Goal: Task Accomplishment & Management: Manage account settings

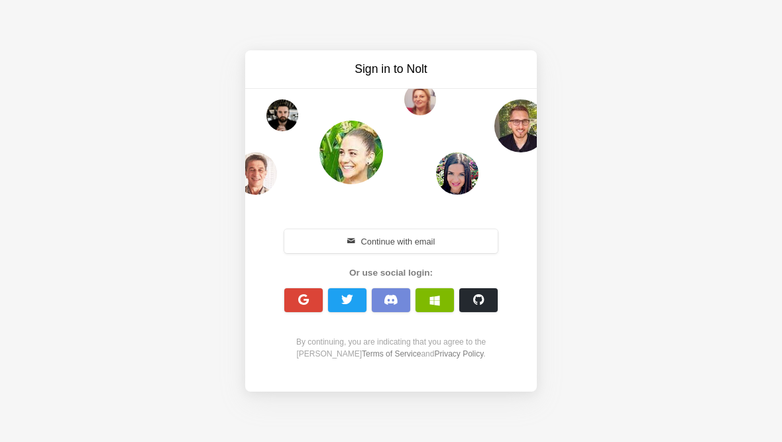
click at [409, 242] on button "Continue with email" at bounding box center [390, 241] width 213 height 24
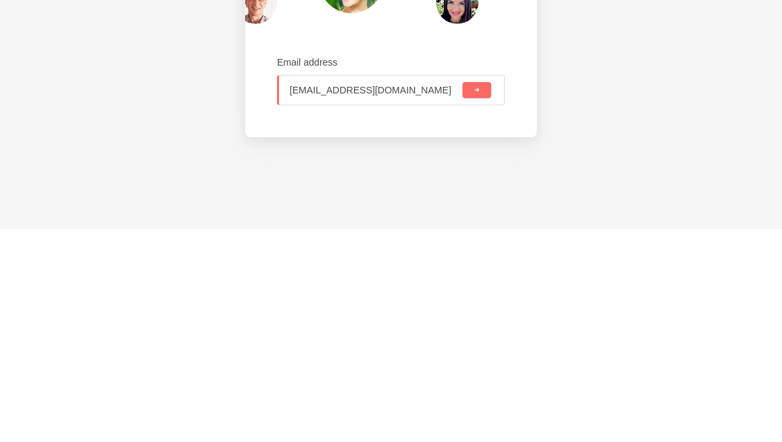
type input "[EMAIL_ADDRESS][DOMAIN_NAME]"
click at [487, 295] on button "submit" at bounding box center [476, 303] width 28 height 16
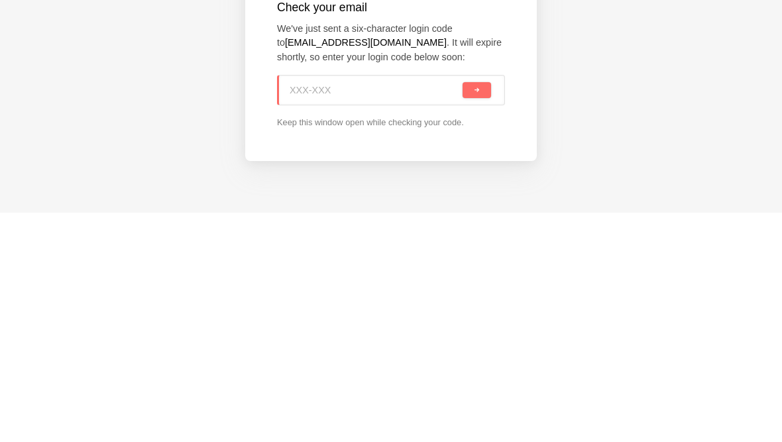
paste input "J9M-FA6"
type input "J9M-FA6"
click at [483, 311] on button "submit" at bounding box center [476, 319] width 28 height 16
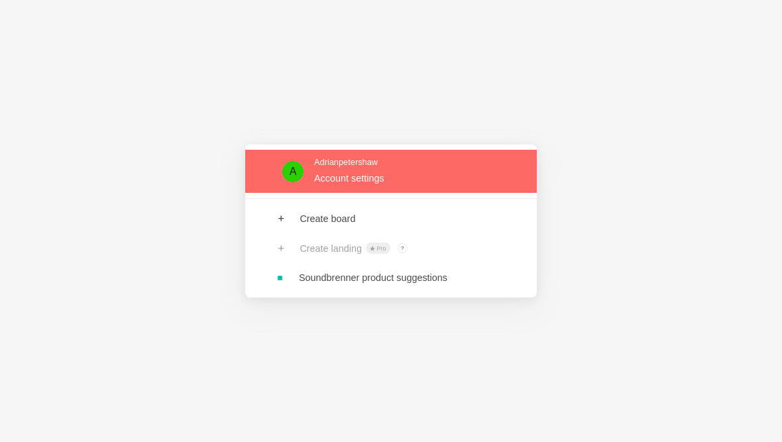
click at [358, 186] on link at bounding box center [390, 171] width 291 height 43
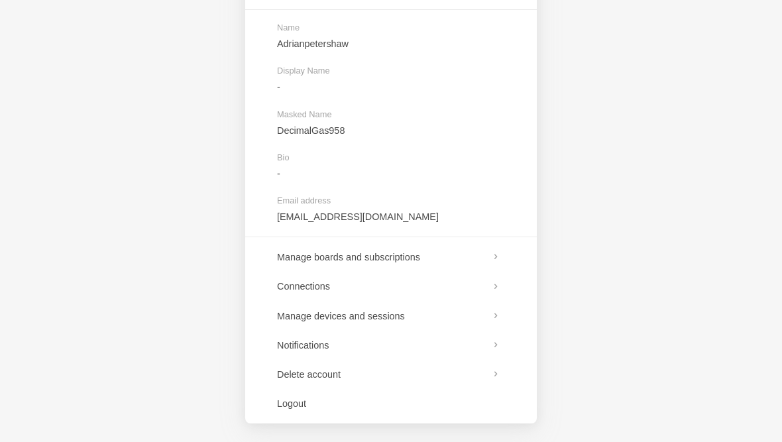
scroll to position [133, 0]
click at [500, 345] on link at bounding box center [390, 345] width 291 height 29
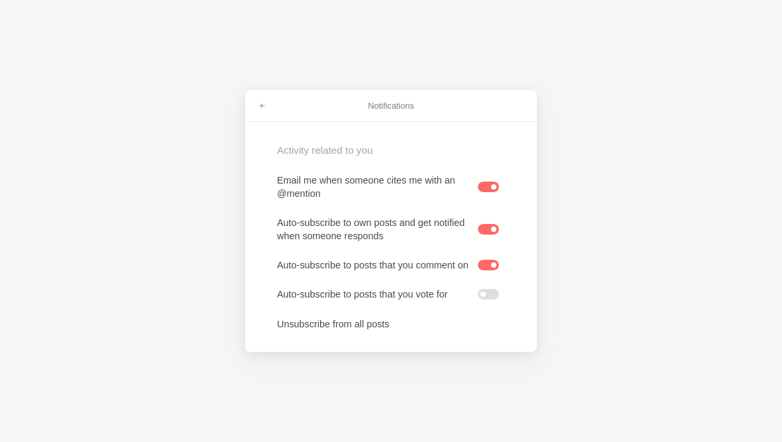
click at [491, 183] on label at bounding box center [488, 186] width 21 height 11
click at [0, 0] on input "checkbox" at bounding box center [0, 0] width 0 height 0
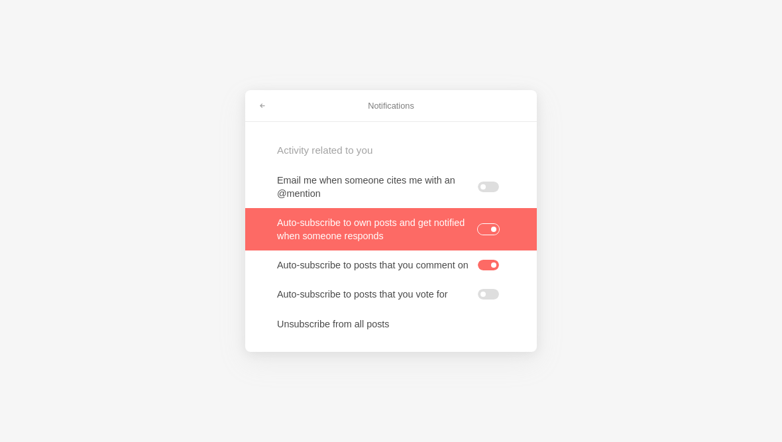
click at [500, 220] on link at bounding box center [390, 229] width 291 height 42
click at [496, 264] on label at bounding box center [488, 265] width 21 height 11
click at [0, 0] on input "checkbox" at bounding box center [0, 0] width 0 height 0
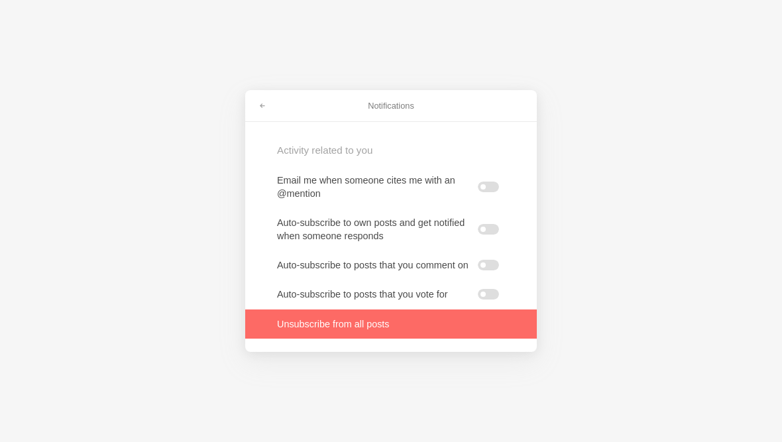
click at [402, 338] on link at bounding box center [390, 323] width 291 height 29
click at [268, 96] on link at bounding box center [262, 105] width 24 height 21
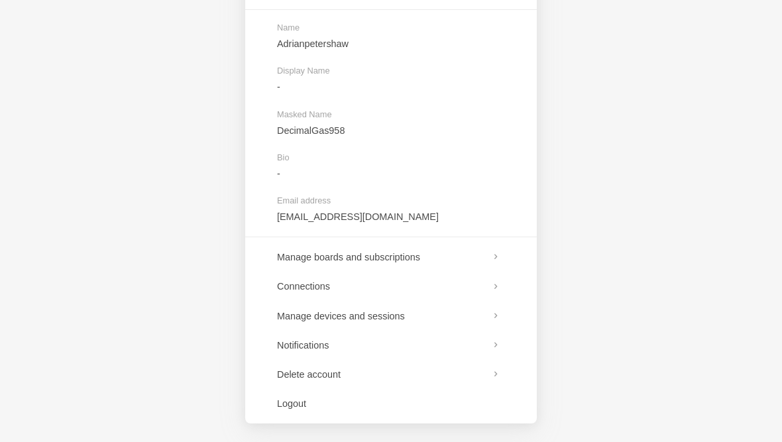
scroll to position [133, 0]
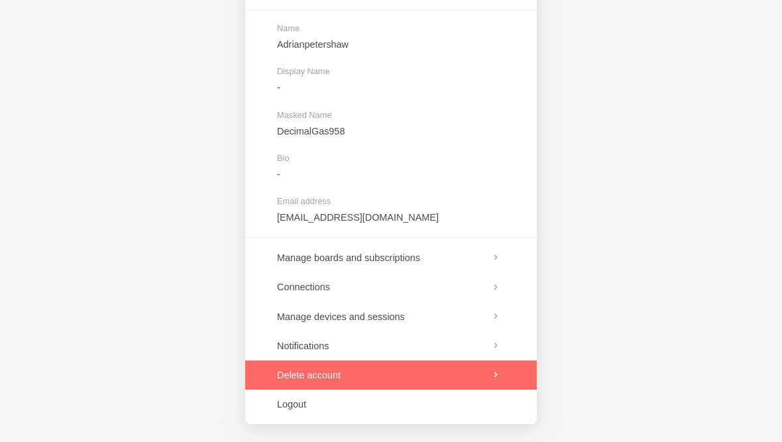
click at [507, 374] on link at bounding box center [390, 374] width 291 height 29
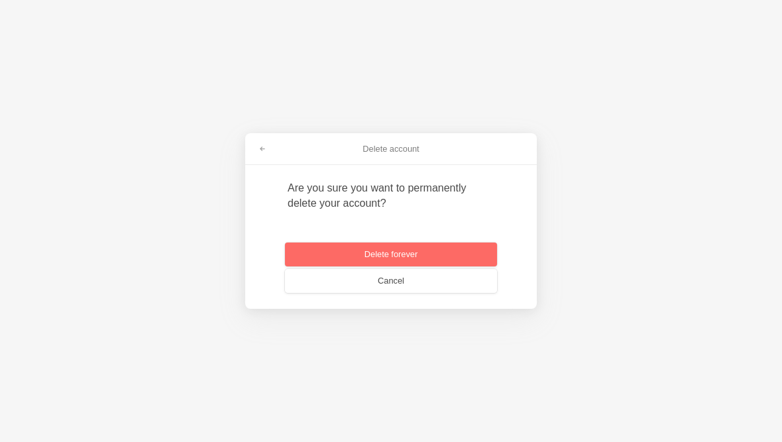
click at [432, 254] on button "Delete forever" at bounding box center [391, 254] width 212 height 24
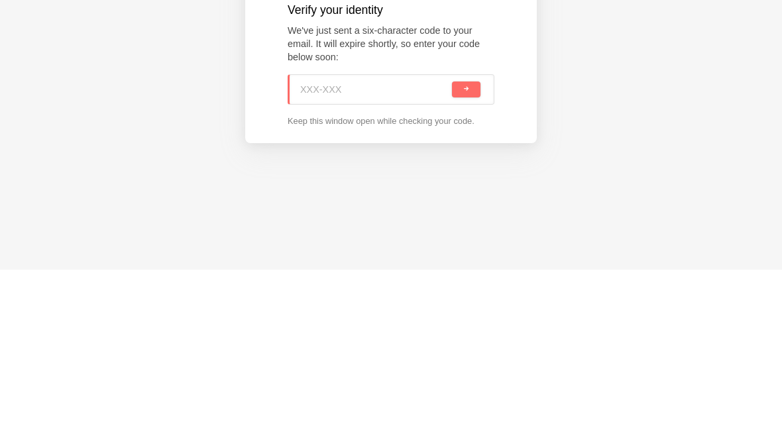
click at [374, 247] on input at bounding box center [374, 261] width 149 height 29
type input "JTY-D1F"
click at [470, 254] on button "submit" at bounding box center [466, 262] width 28 height 16
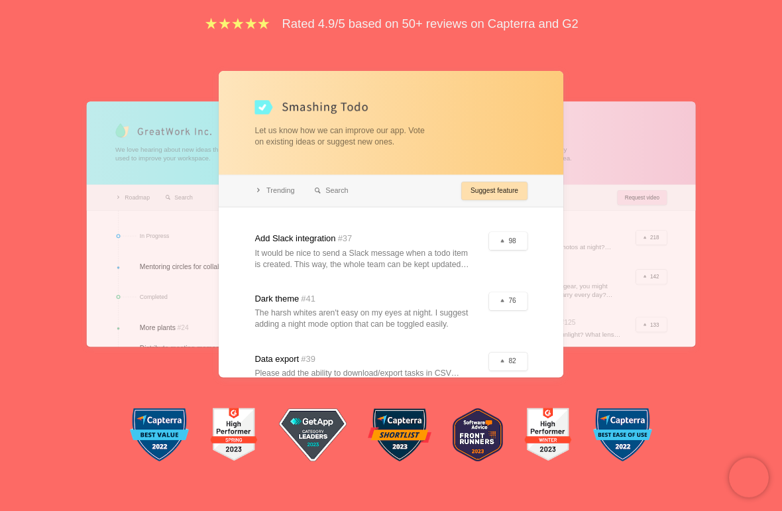
scroll to position [269, 0]
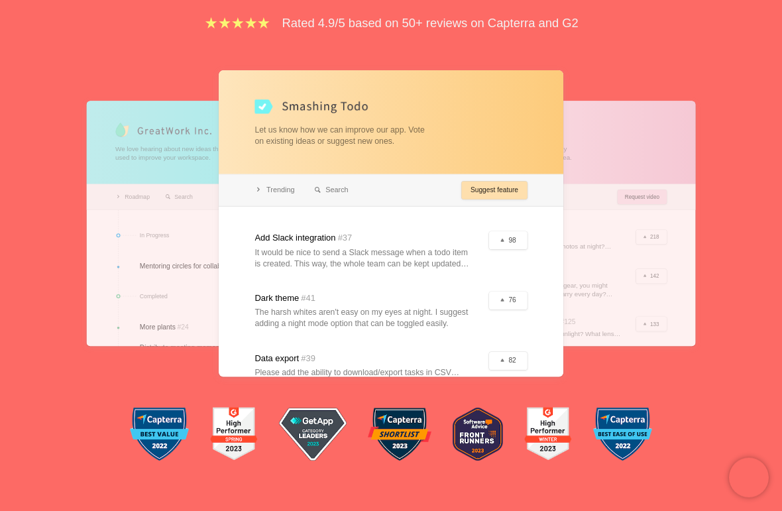
click at [44, 70] on div "Feedback boards your users will love. [PERSON_NAME] is a beautiful, collaborati…" at bounding box center [391, 135] width 782 height 692
click at [309, 153] on div at bounding box center [391, 224] width 344 height 307
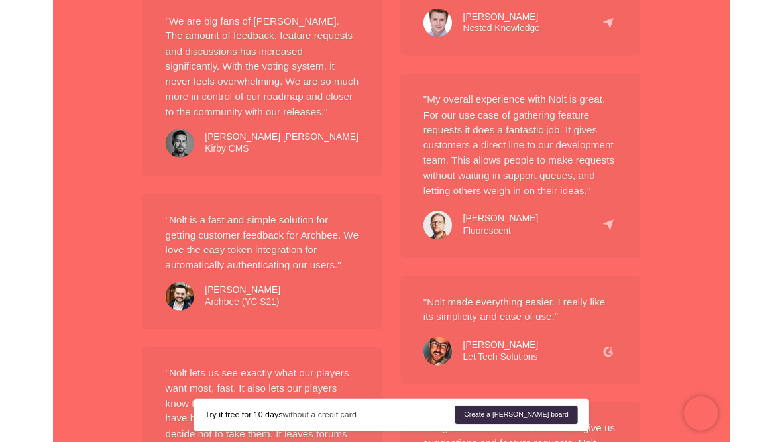
scroll to position [1370, 0]
